Goal: Navigation & Orientation: Understand site structure

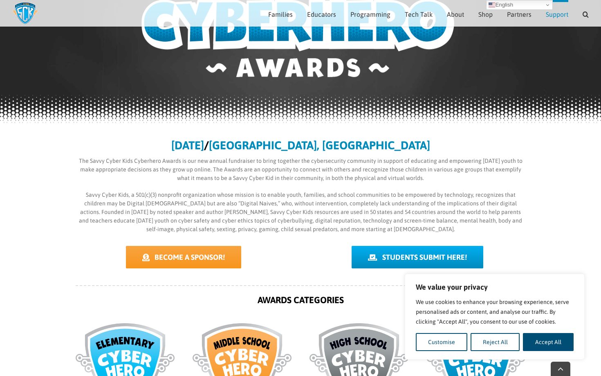
scroll to position [107, 0]
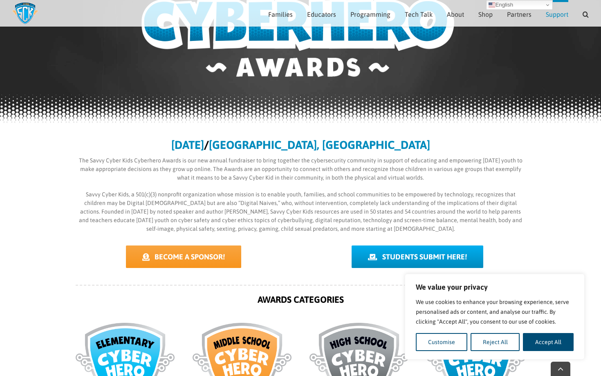
click at [539, 340] on button "Accept All" at bounding box center [548, 342] width 51 height 18
checkbox input "true"
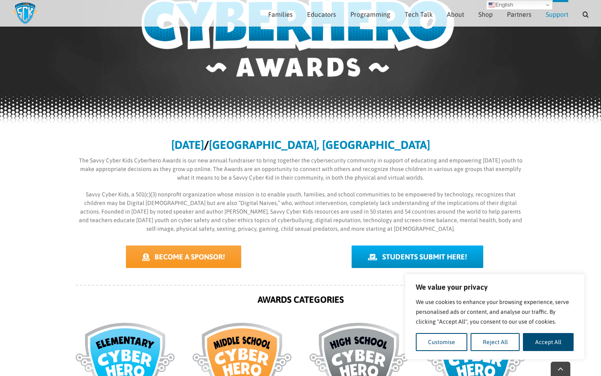
checkbox input "true"
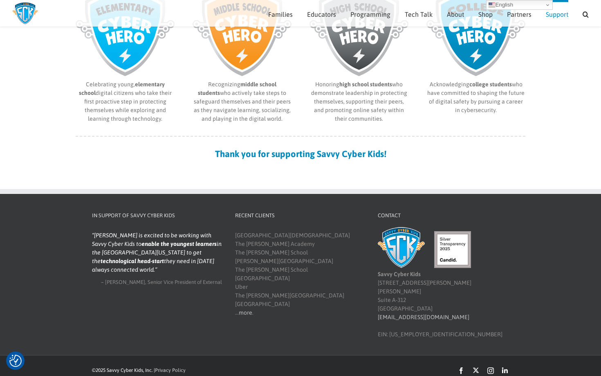
scroll to position [440, 0]
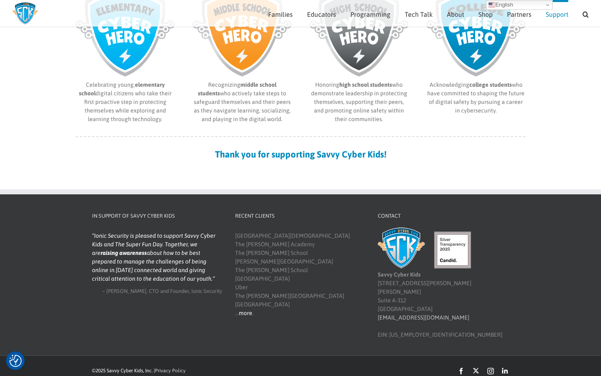
click at [248, 311] on link "more" at bounding box center [245, 312] width 13 height 7
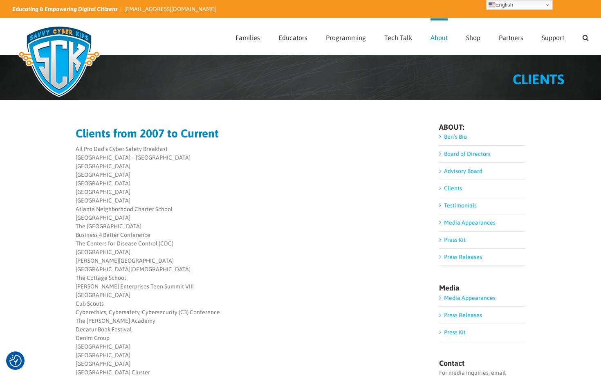
click at [444, 154] on link "Board of Directors" at bounding box center [467, 153] width 47 height 7
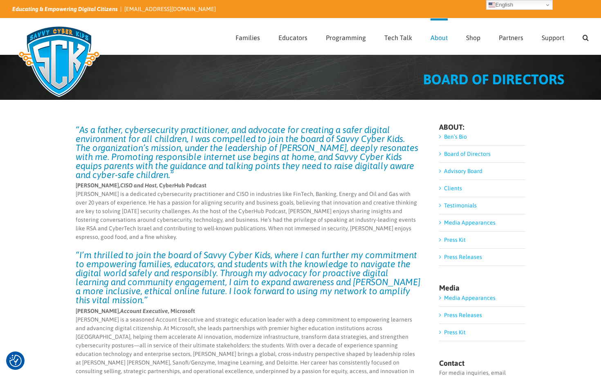
click at [451, 153] on link "Board of Directors" at bounding box center [467, 153] width 47 height 7
click at [456, 171] on link "Advisory Board" at bounding box center [463, 171] width 38 height 7
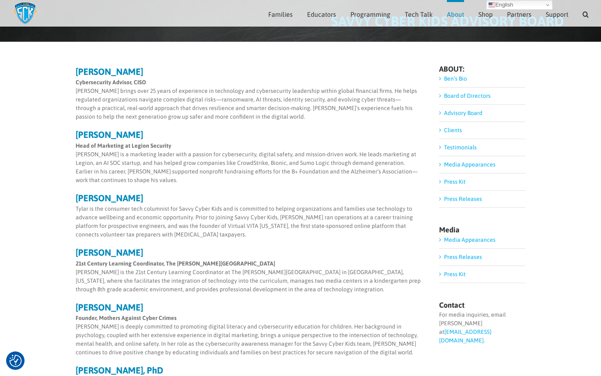
scroll to position [47, 0]
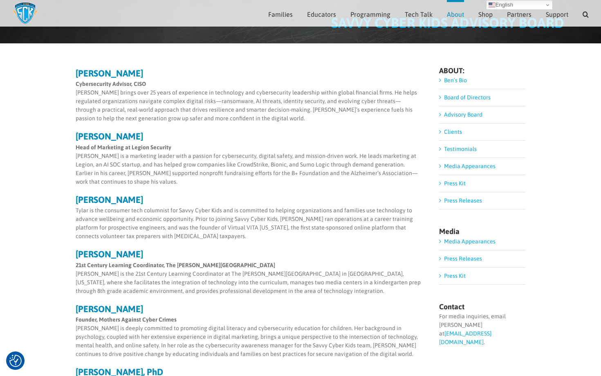
click at [454, 131] on link "Clients" at bounding box center [453, 131] width 18 height 7
